Goal: Information Seeking & Learning: Learn about a topic

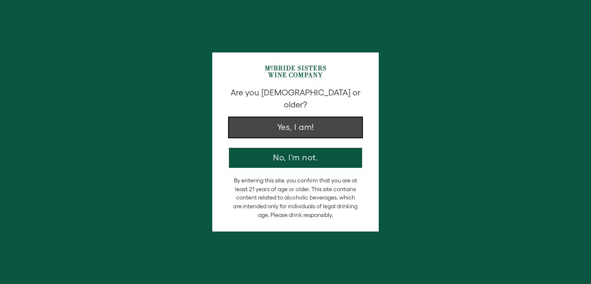
click at [293, 117] on button "Yes, I am!" at bounding box center [295, 127] width 133 height 20
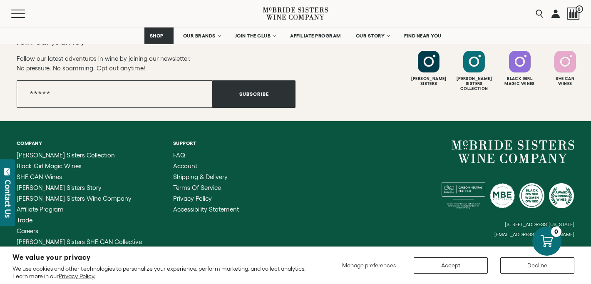
scroll to position [3397, 0]
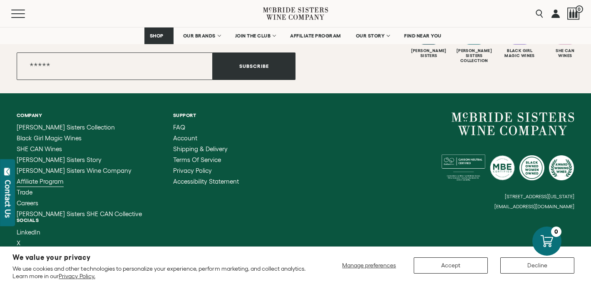
click at [55, 178] on span "Affiliate Program" at bounding box center [40, 181] width 47 height 7
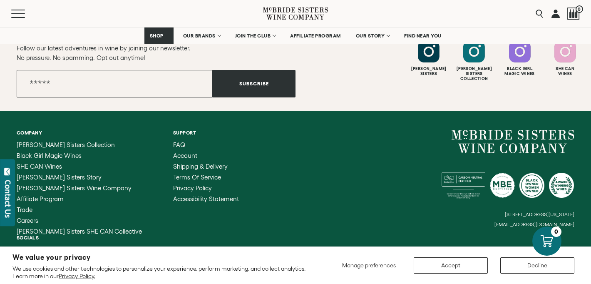
scroll to position [1027, 0]
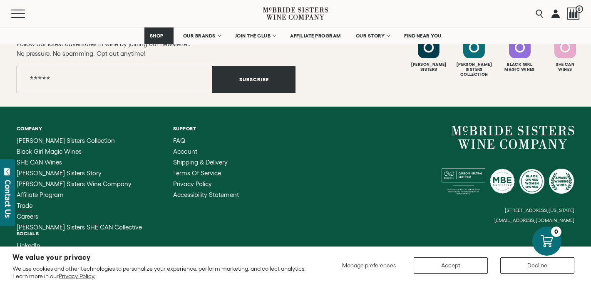
click at [30, 202] on span "Trade" at bounding box center [25, 205] width 16 height 7
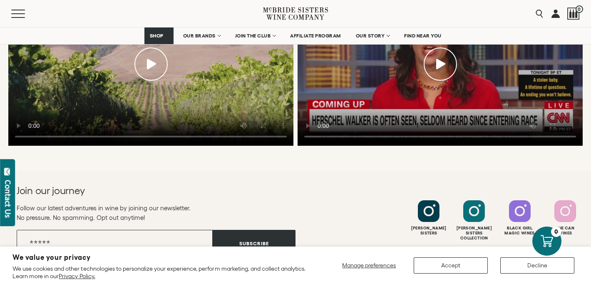
scroll to position [2558, 0]
